Goal: Transaction & Acquisition: Subscribe to service/newsletter

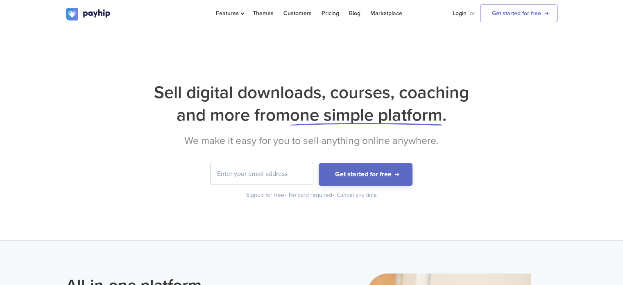
click at [232, 170] on input "email" at bounding box center [261, 173] width 102 height 21
type input "[EMAIL_ADDRESS][DOMAIN_NAME]"
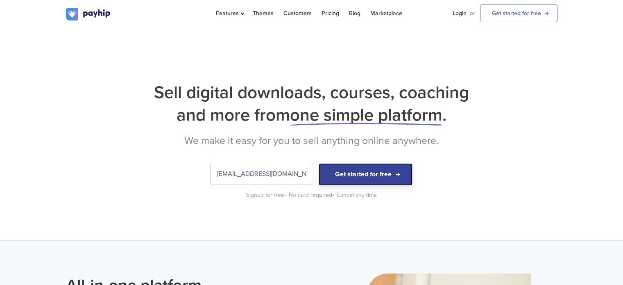
click at [346, 175] on button "Get started for free" at bounding box center [366, 174] width 94 height 23
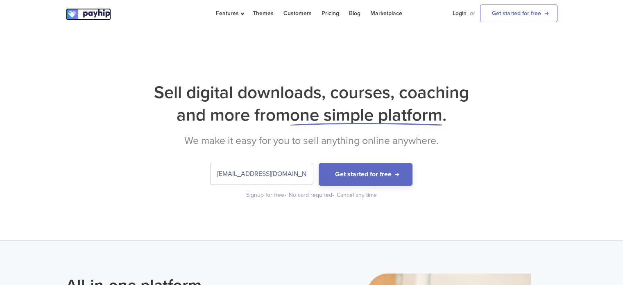
click at [109, 19] on img at bounding box center [88, 14] width 45 height 12
